Goal: Task Accomplishment & Management: Use online tool/utility

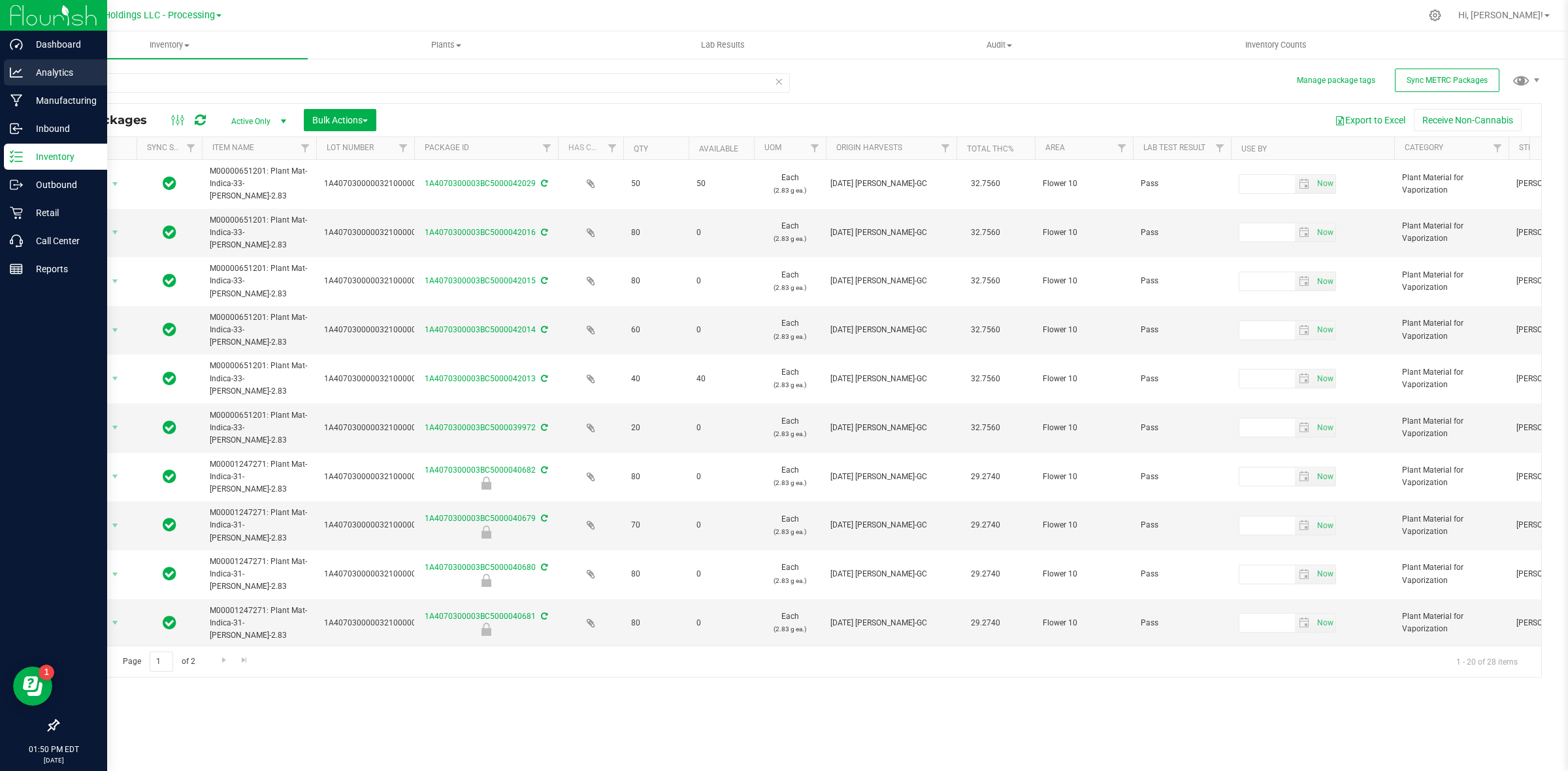
click at [30, 79] on p "Analytics" at bounding box center [62, 72] width 79 height 16
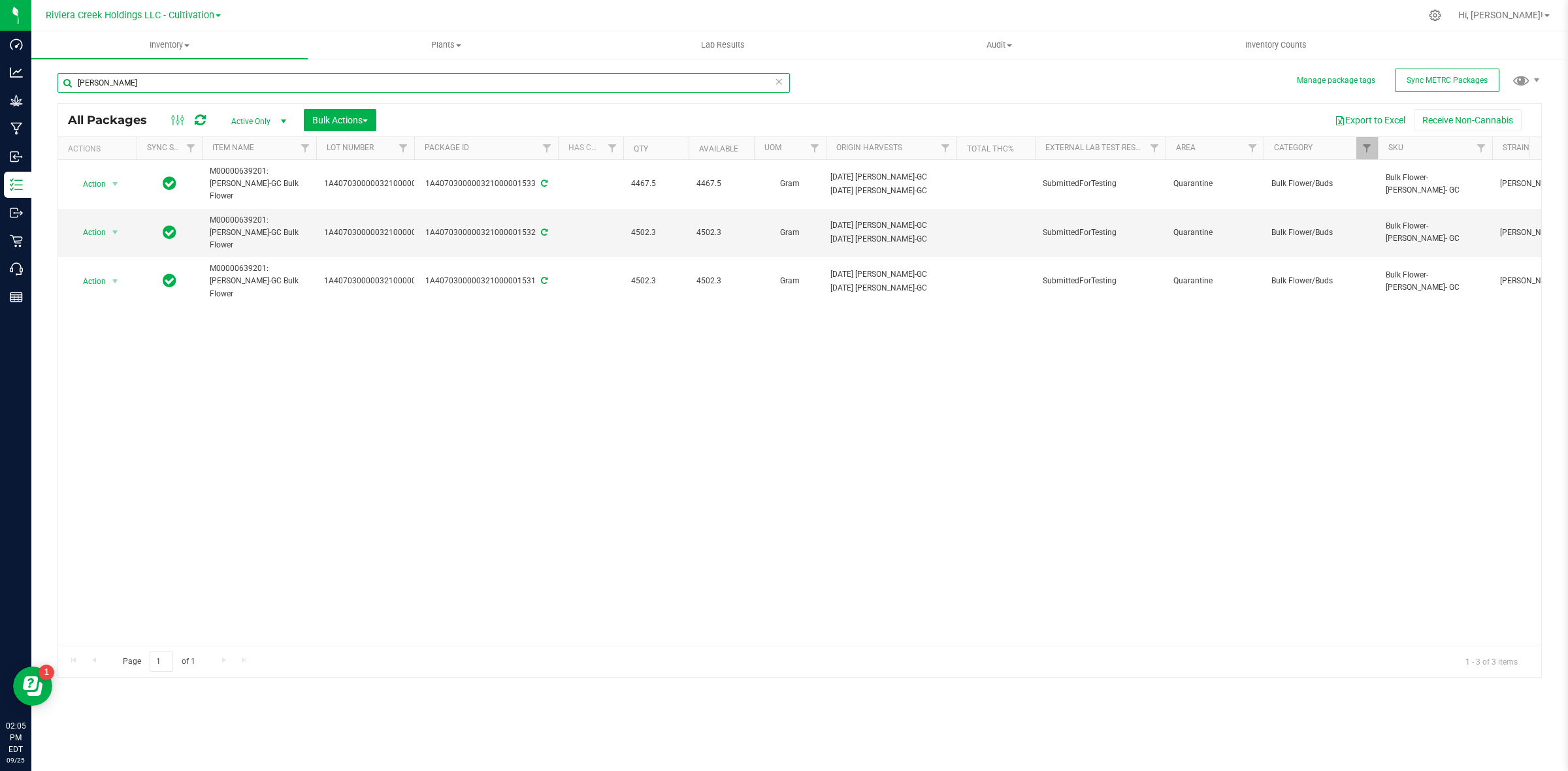
drag, startPoint x: 153, startPoint y: 87, endPoint x: 59, endPoint y: 82, distance: 94.1
click at [59, 82] on input "[PERSON_NAME]" at bounding box center [423, 82] width 732 height 19
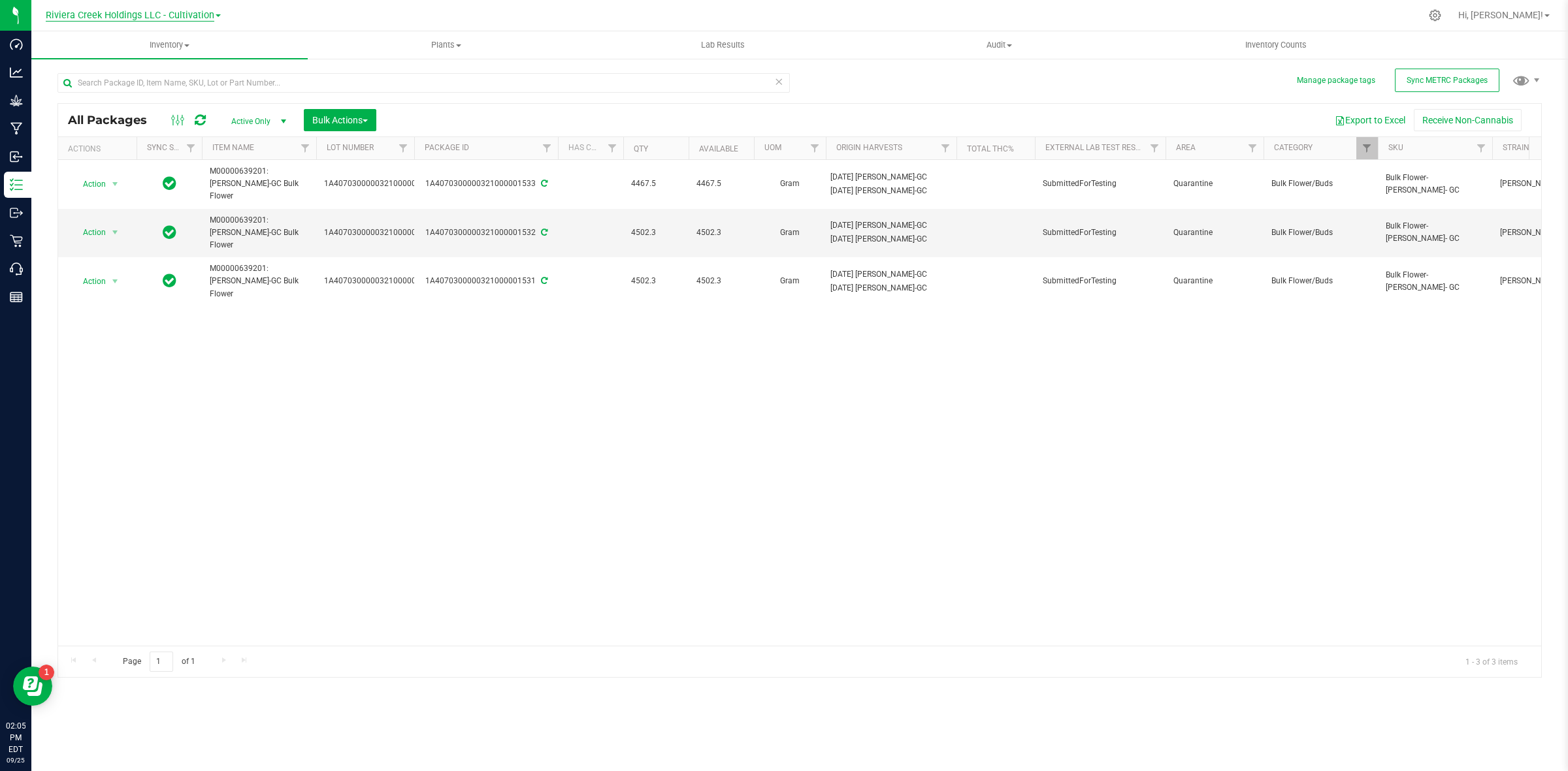
click at [155, 16] on span "Riviera Creek Holdings LLC - Cultivation" at bounding box center [130, 16] width 168 height 12
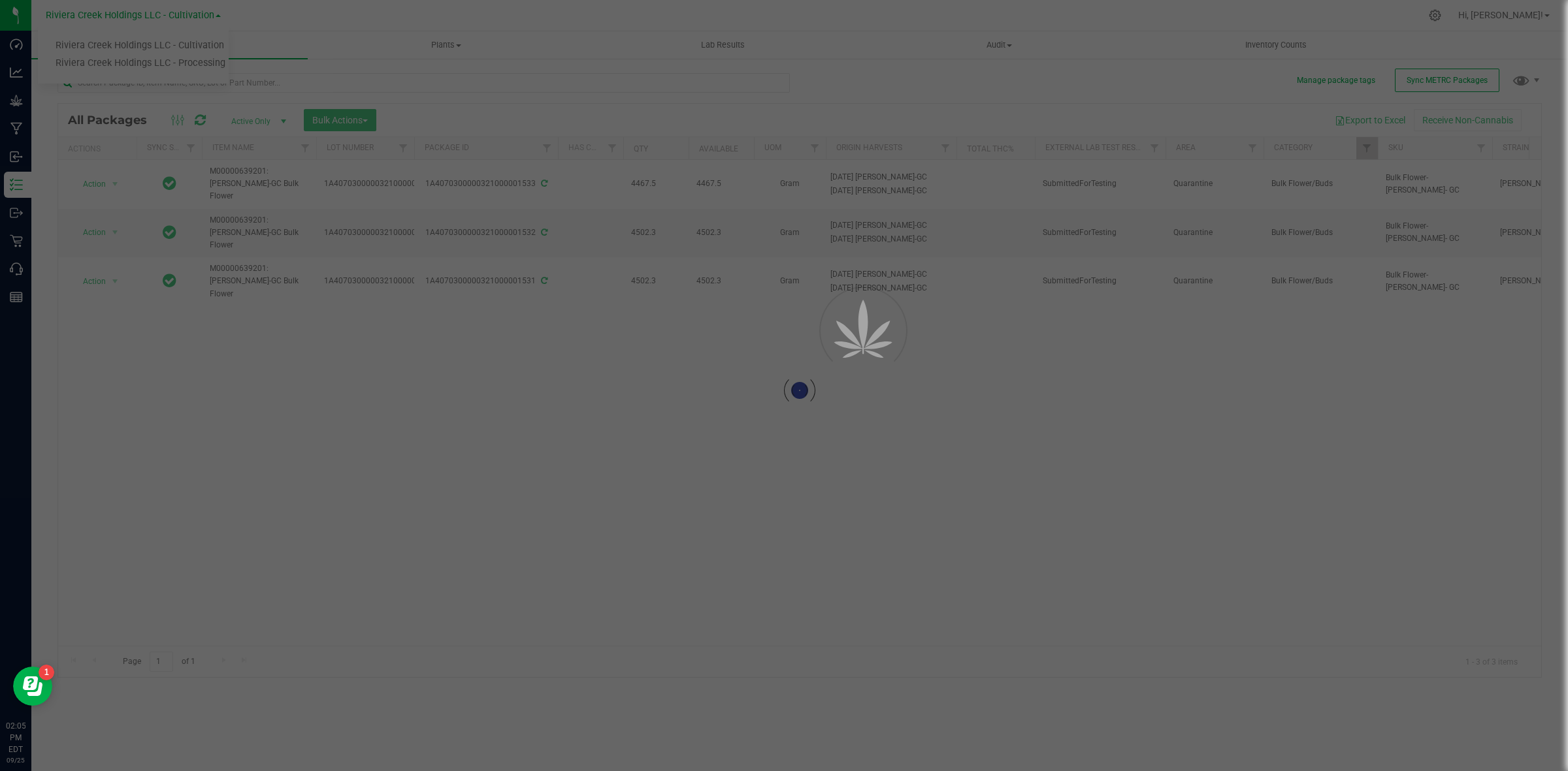
click at [154, 58] on div at bounding box center [784, 385] width 1568 height 771
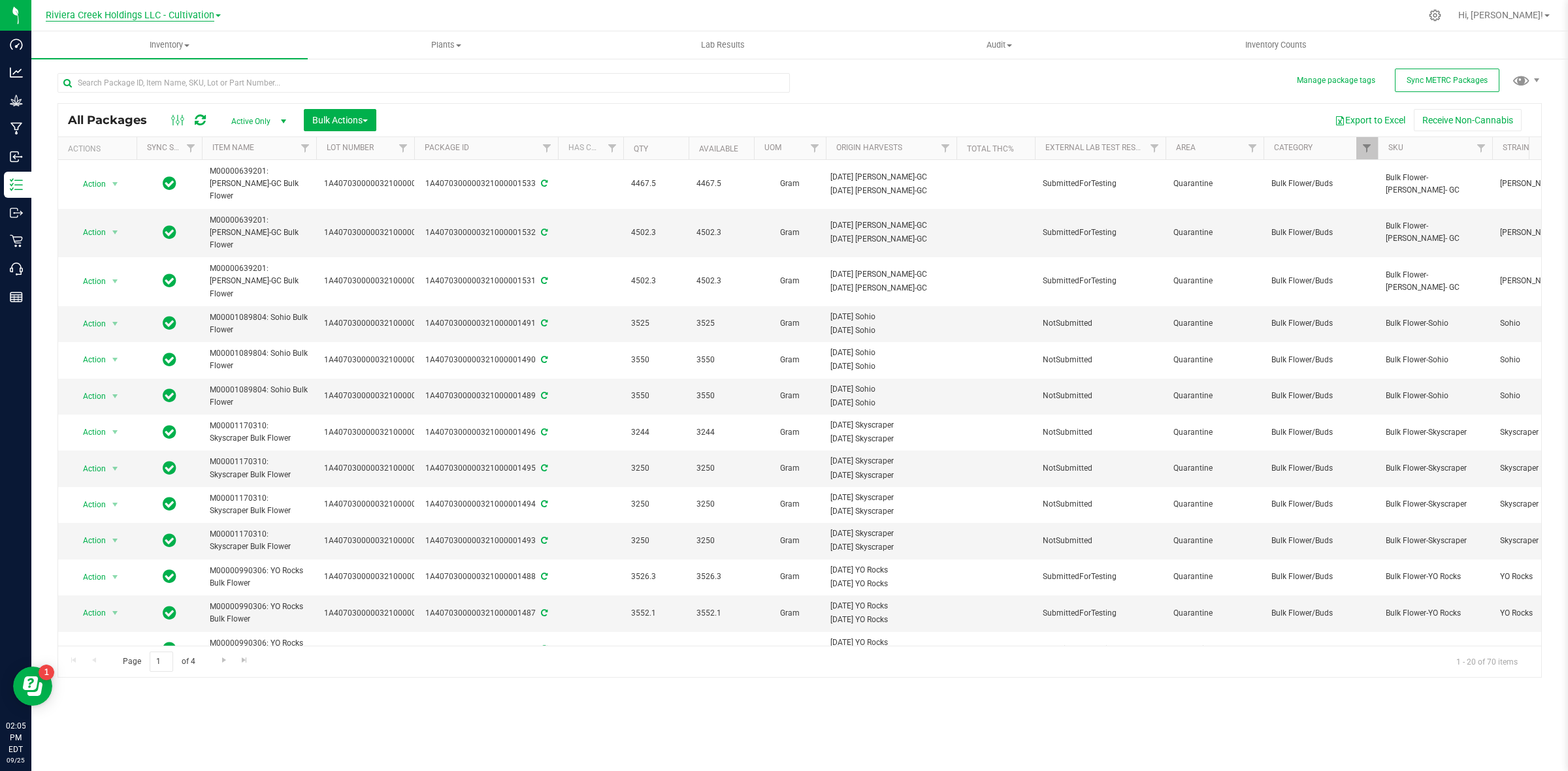
click at [187, 15] on span "Riviera Creek Holdings LLC - Cultivation" at bounding box center [130, 16] width 168 height 12
click at [190, 62] on link "Riviera Creek Holdings LLC - Processing" at bounding box center [133, 63] width 190 height 18
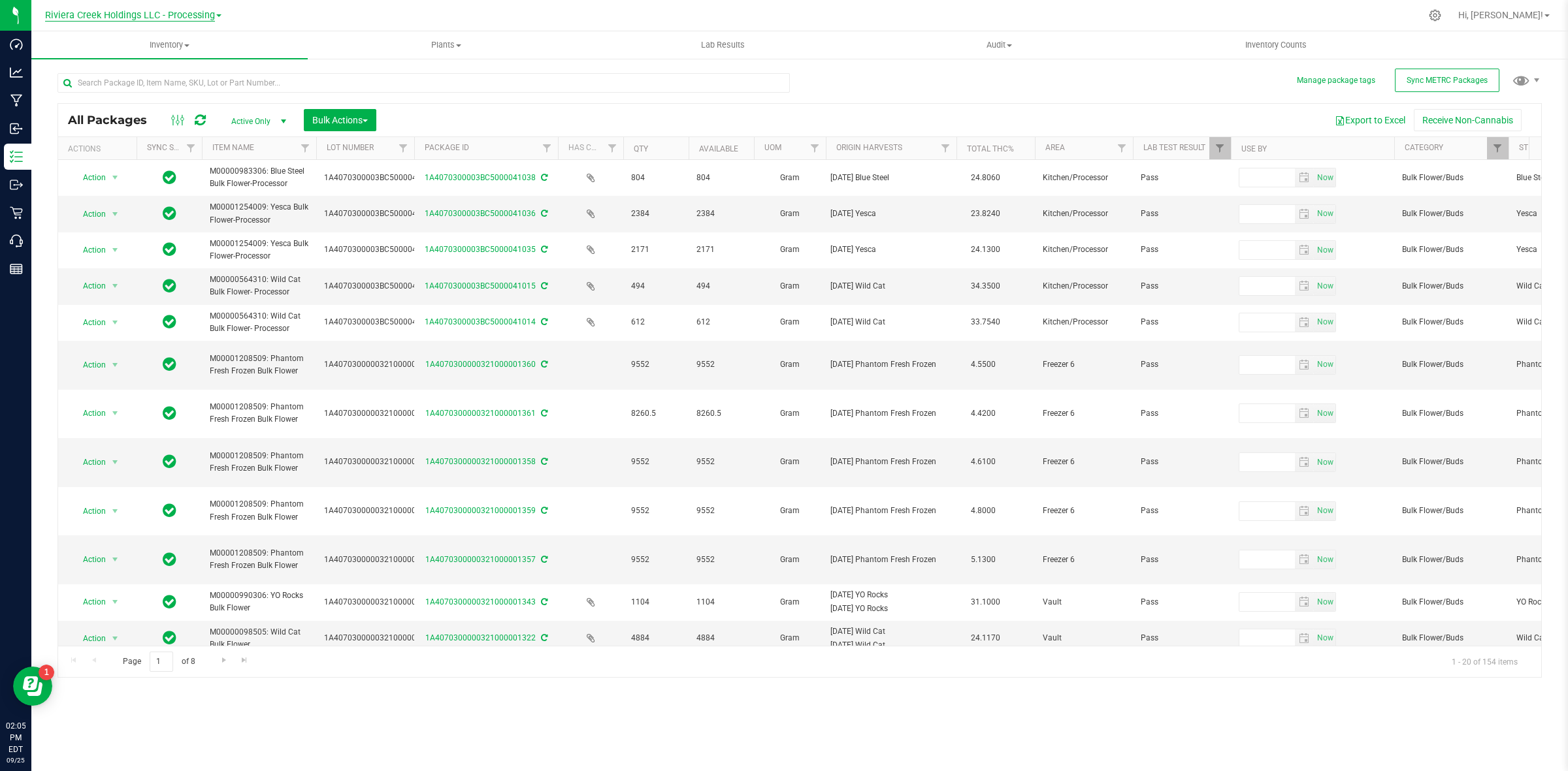
click at [193, 14] on span "Riviera Creek Holdings LLC - Processing" at bounding box center [130, 16] width 170 height 12
click at [193, 47] on link "Riviera Creek Holdings LLC - Cultivation" at bounding box center [133, 46] width 190 height 18
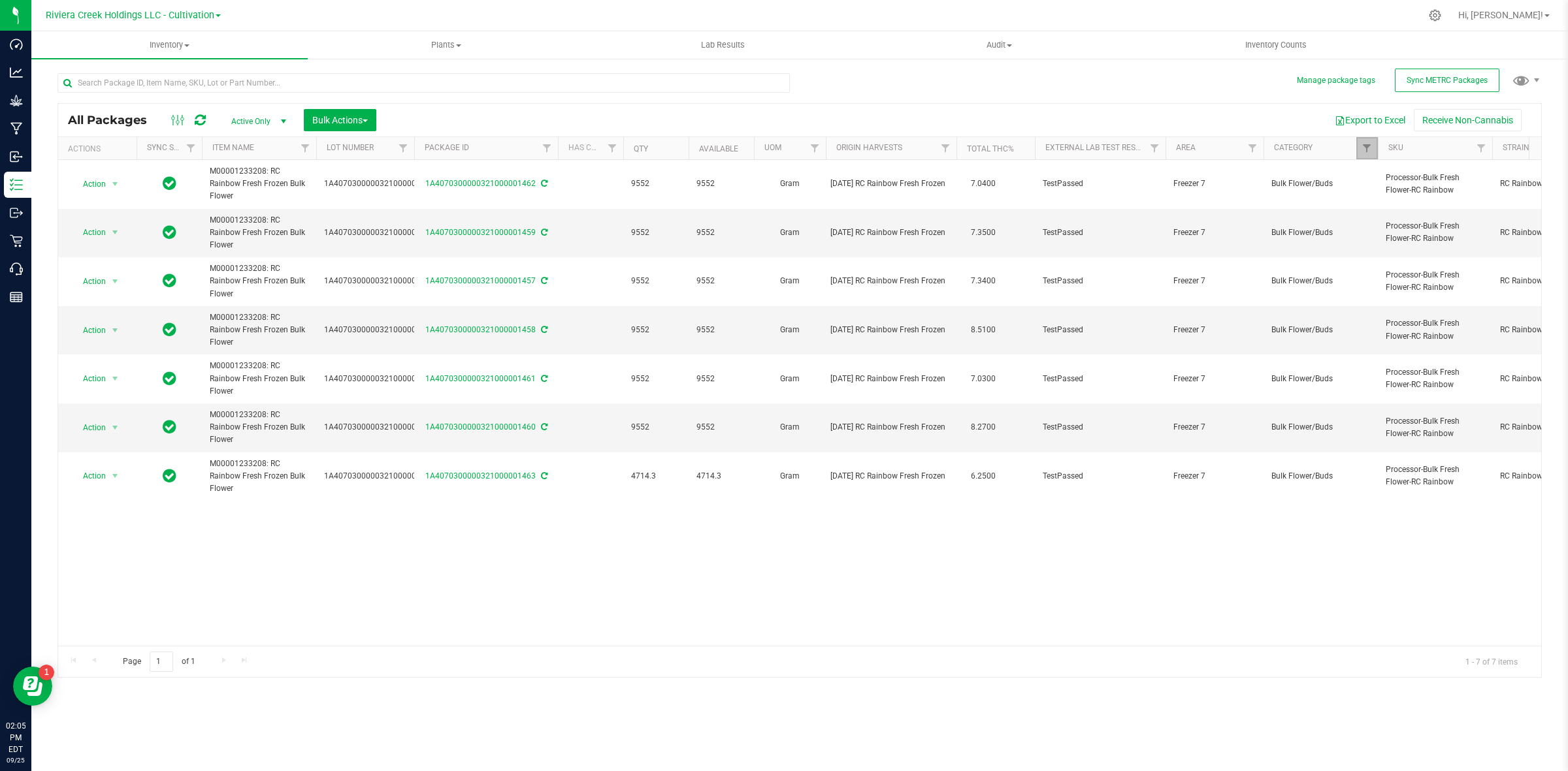
click at [1369, 139] on link "Filter" at bounding box center [1366, 148] width 21 height 22
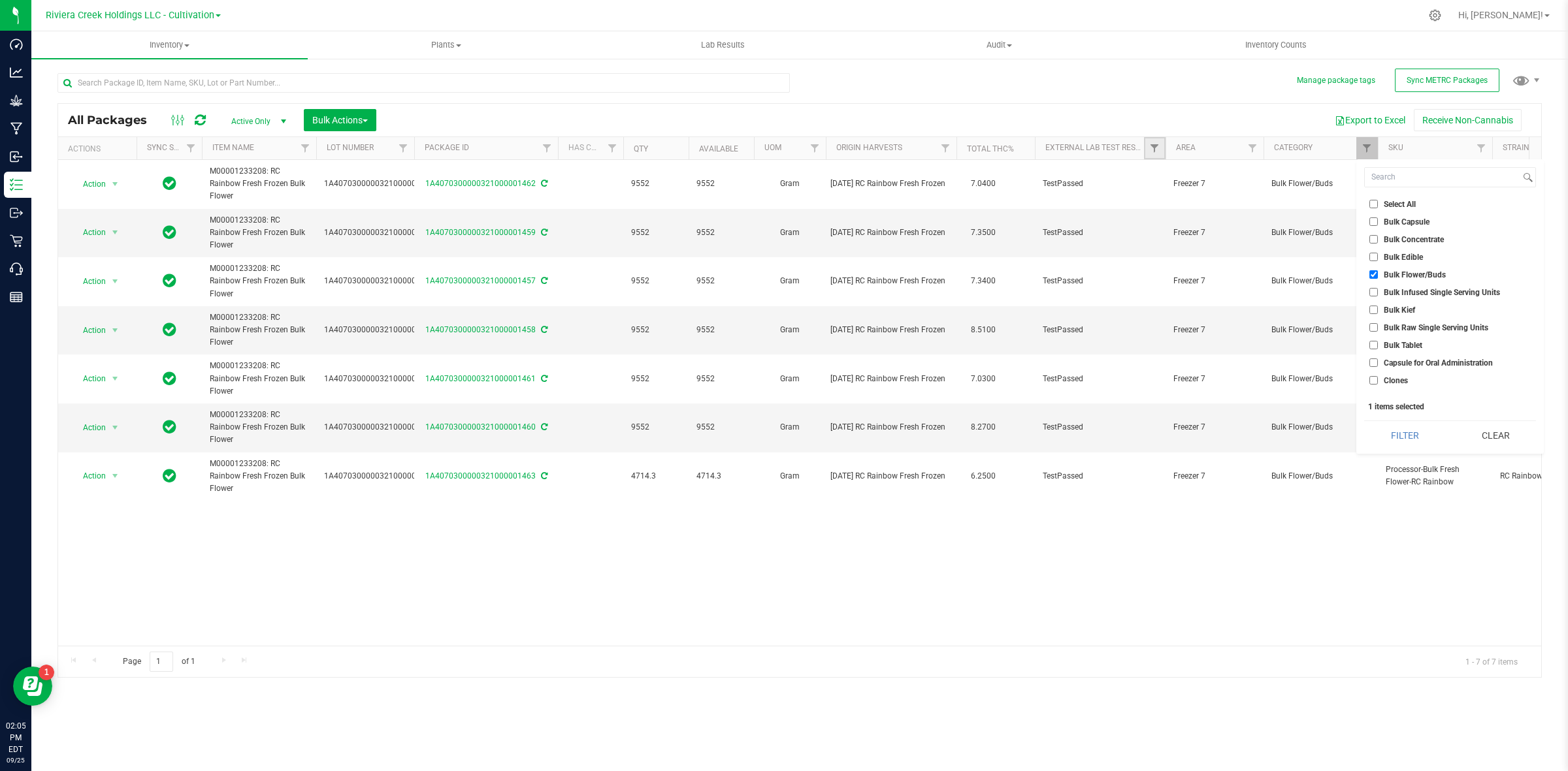
click at [1144, 149] on link "Filter" at bounding box center [1154, 148] width 21 height 22
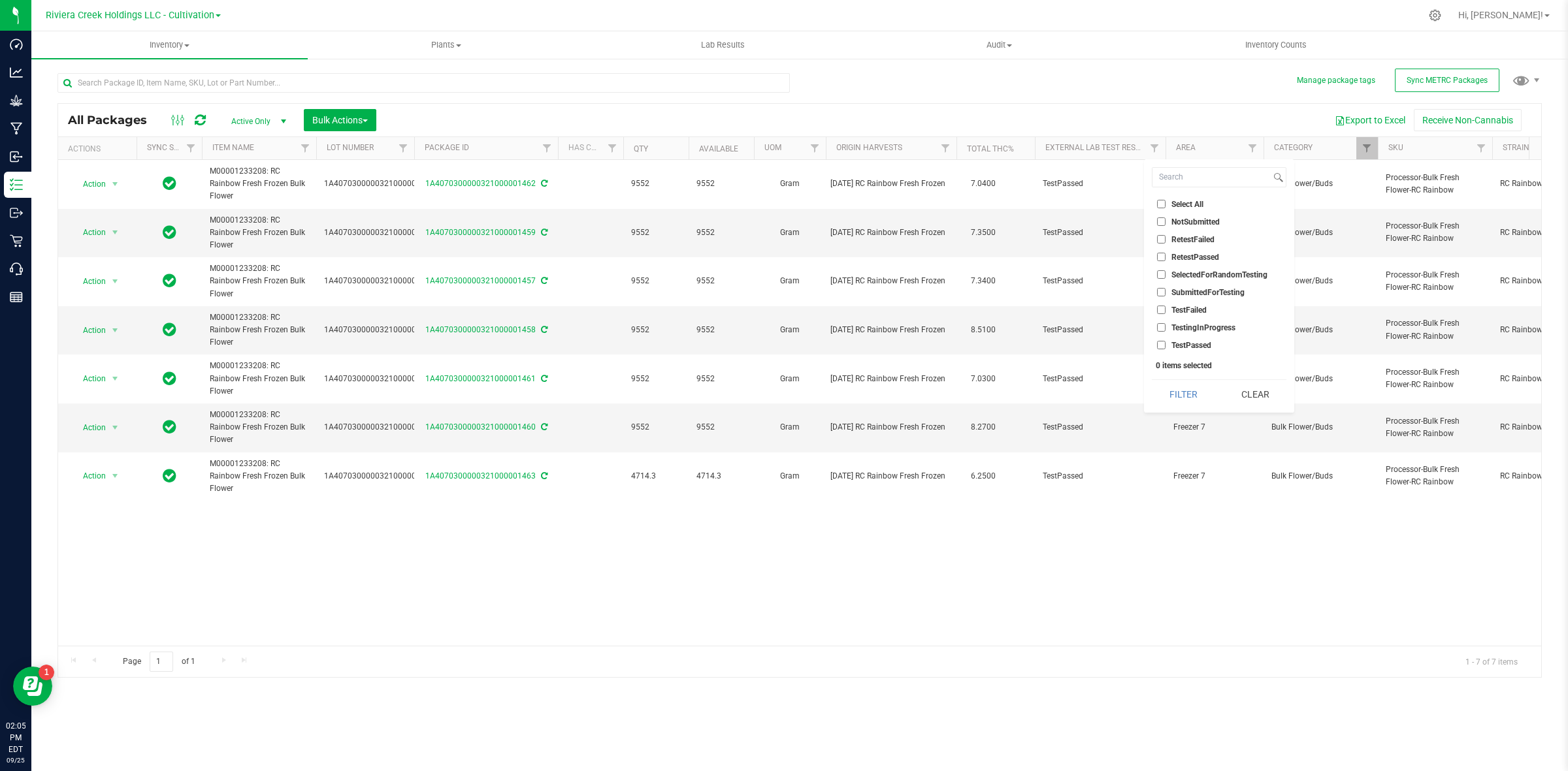
click at [1201, 289] on span "SubmittedForTesting" at bounding box center [1208, 292] width 73 height 8
click at [1166, 288] on input "SubmittedForTesting" at bounding box center [1162, 292] width 8 height 8
checkbox input "true"
click at [1181, 402] on button "Filter" at bounding box center [1184, 394] width 63 height 29
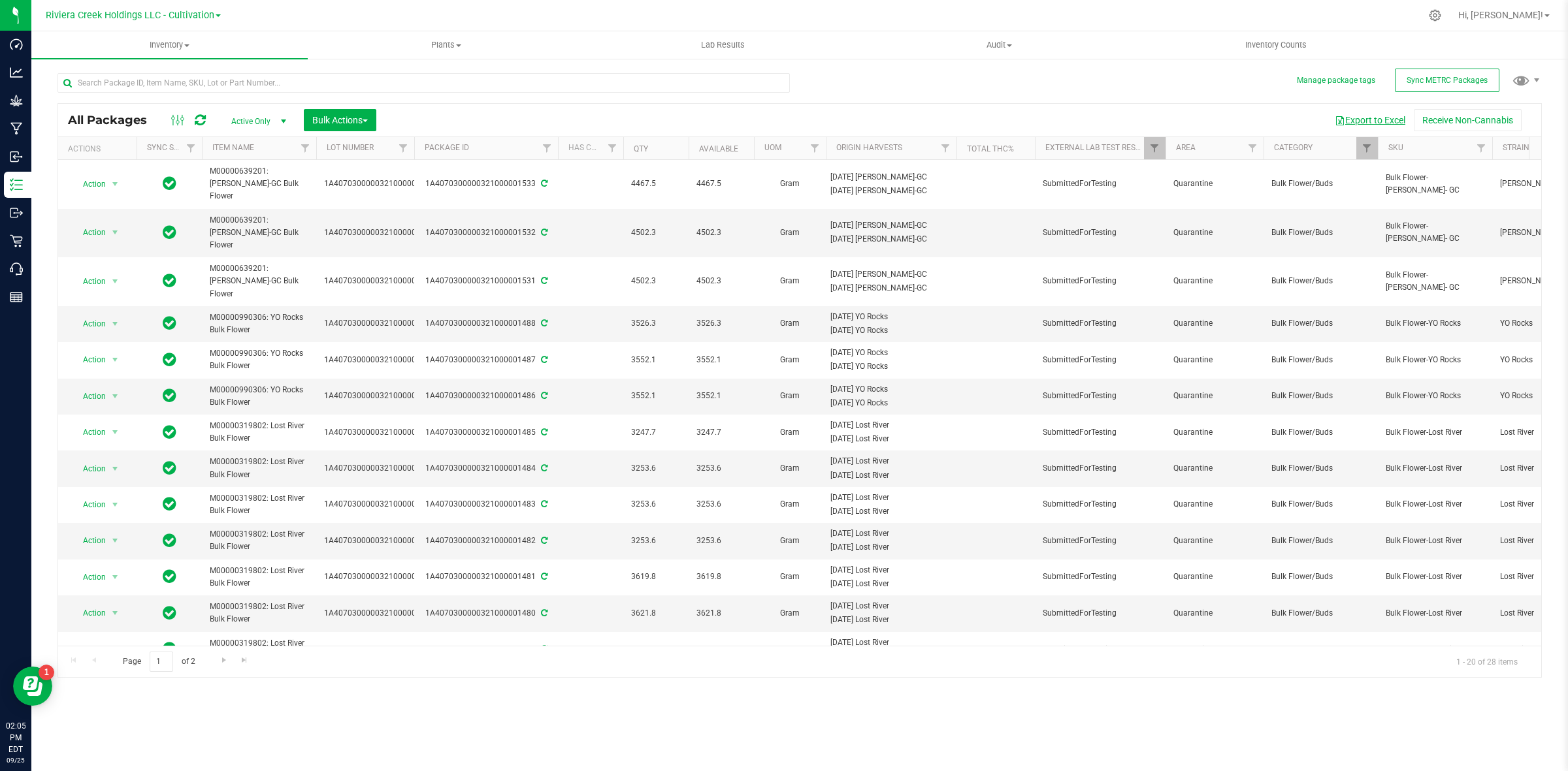
click at [1392, 122] on button "Export to Excel" at bounding box center [1370, 120] width 87 height 22
